Goal: Information Seeking & Learning: Check status

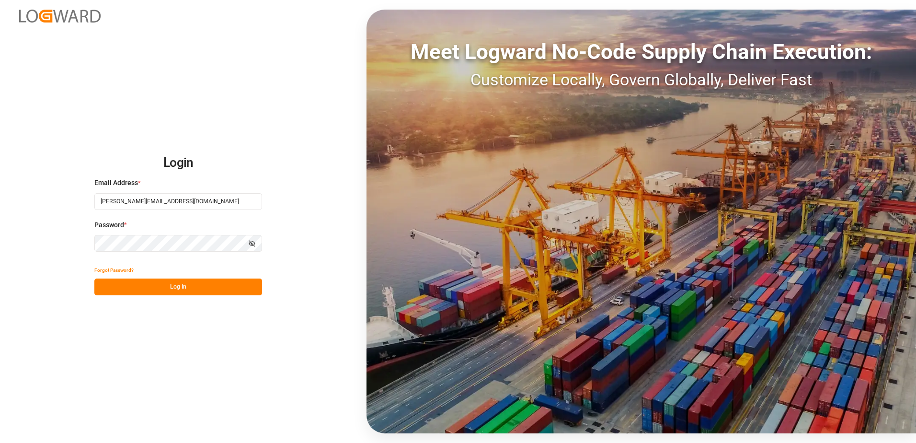
drag, startPoint x: 183, startPoint y: 279, endPoint x: 178, endPoint y: 288, distance: 9.9
click at [183, 281] on button "Log In" at bounding box center [178, 286] width 168 height 17
click at [178, 288] on button "Log In" at bounding box center [178, 286] width 168 height 17
type input "[PERSON_NAME][EMAIL_ADDRESS][DOMAIN_NAME]"
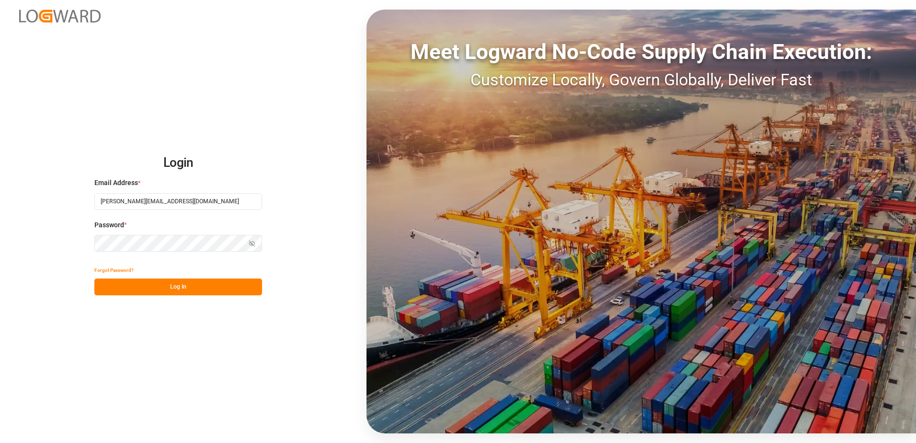
click at [178, 288] on button "Log In" at bounding box center [178, 286] width 168 height 17
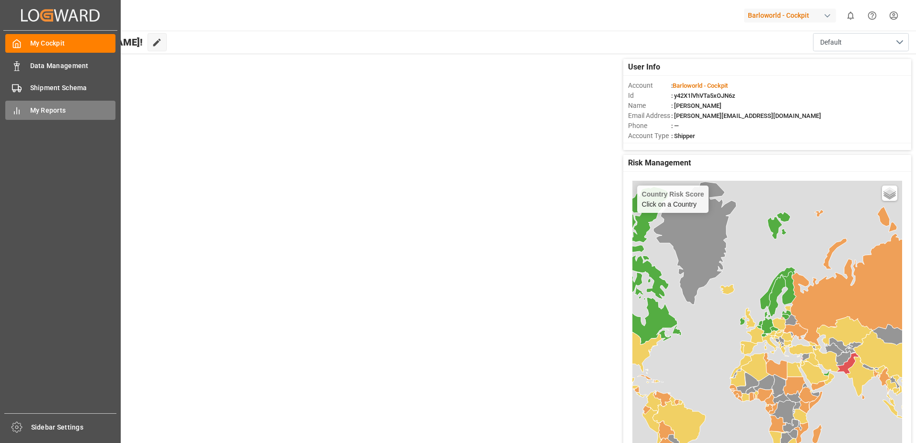
click at [24, 114] on div "My Reports My Reports" at bounding box center [60, 110] width 110 height 19
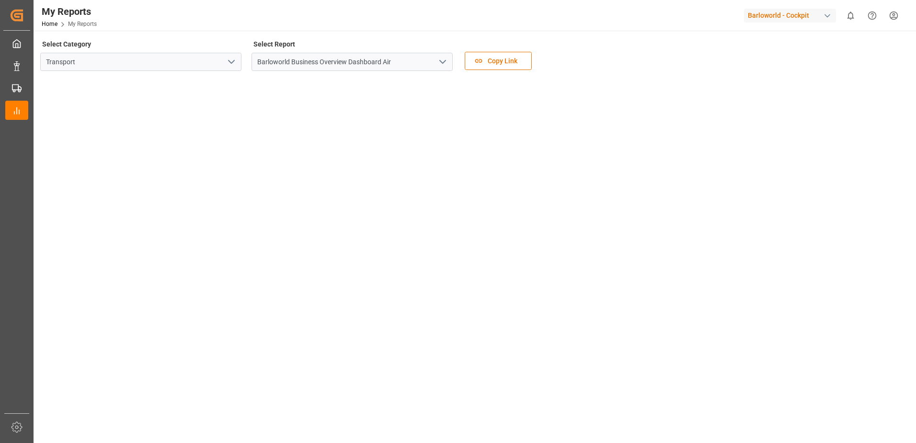
click at [448, 59] on icon "open menu" at bounding box center [443, 62] width 12 height 12
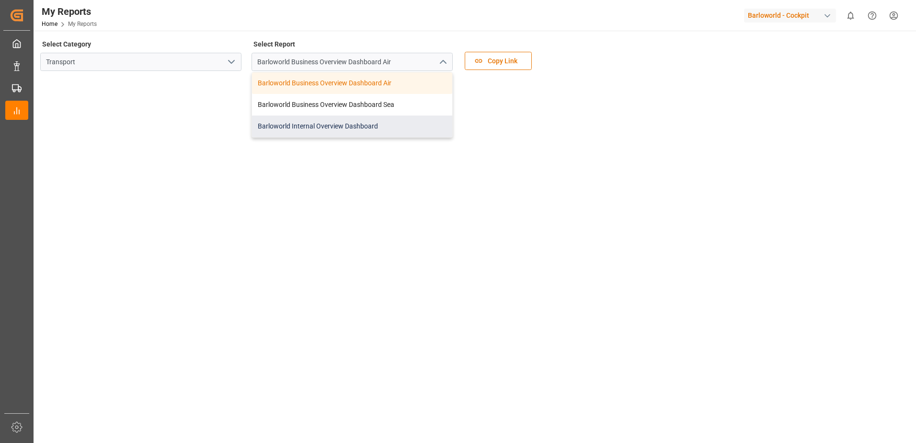
click at [312, 129] on div "Barloworld Internal Overview Dashboard" at bounding box center [352, 126] width 200 height 22
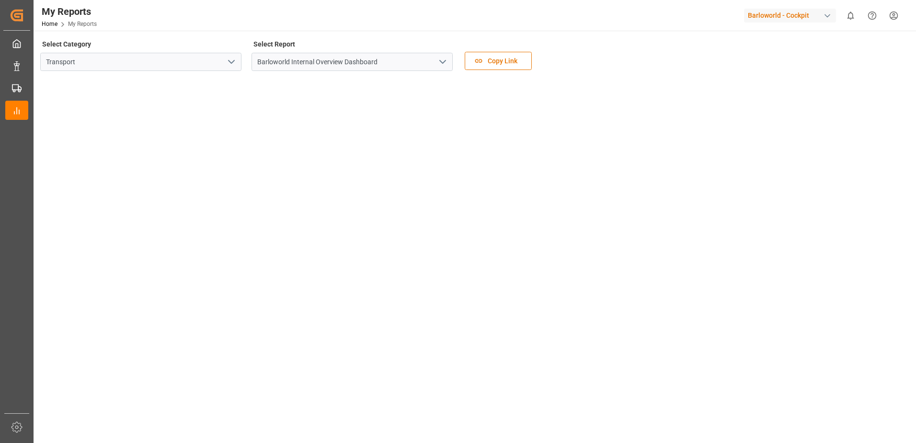
click at [444, 58] on icon "open menu" at bounding box center [443, 62] width 12 height 12
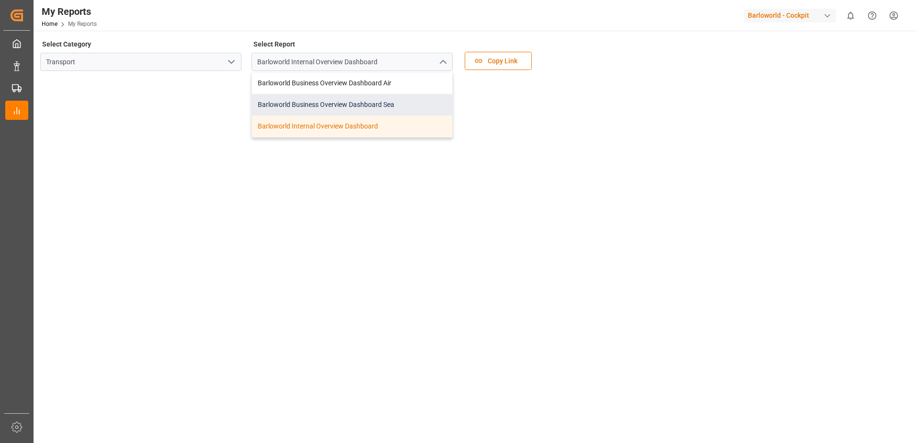
click at [322, 96] on div "Barloworld Business Overview Dashboard Sea" at bounding box center [352, 105] width 200 height 22
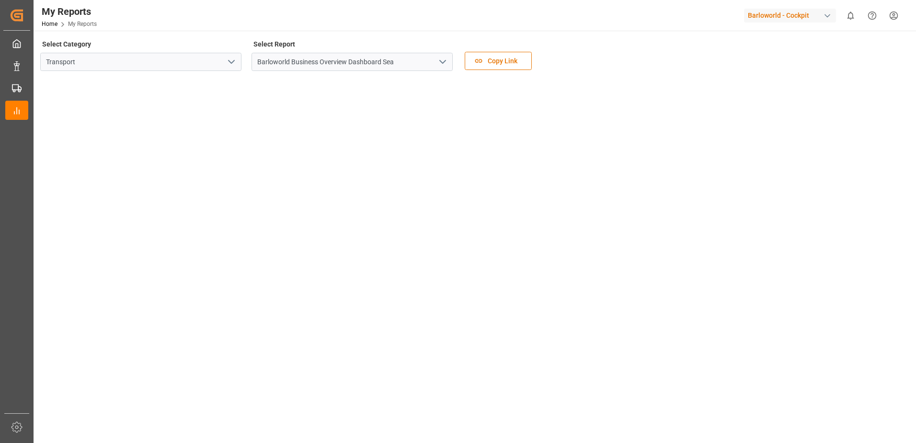
drag, startPoint x: 322, startPoint y: 96, endPoint x: 750, endPoint y: 184, distance: 436.5
click at [750, 184] on tableau-viz at bounding box center [474, 271] width 866 height 384
click at [842, 207] on tableau-viz at bounding box center [474, 271] width 866 height 384
click at [442, 62] on polyline "open menu" at bounding box center [443, 61] width 6 height 3
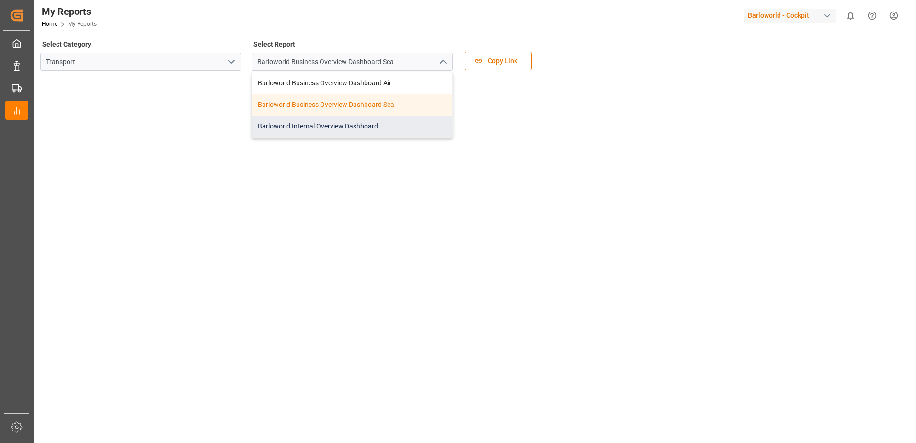
click at [324, 125] on div "Barloworld Internal Overview Dashboard" at bounding box center [352, 126] width 200 height 22
